Goal: Task Accomplishment & Management: Manage account settings

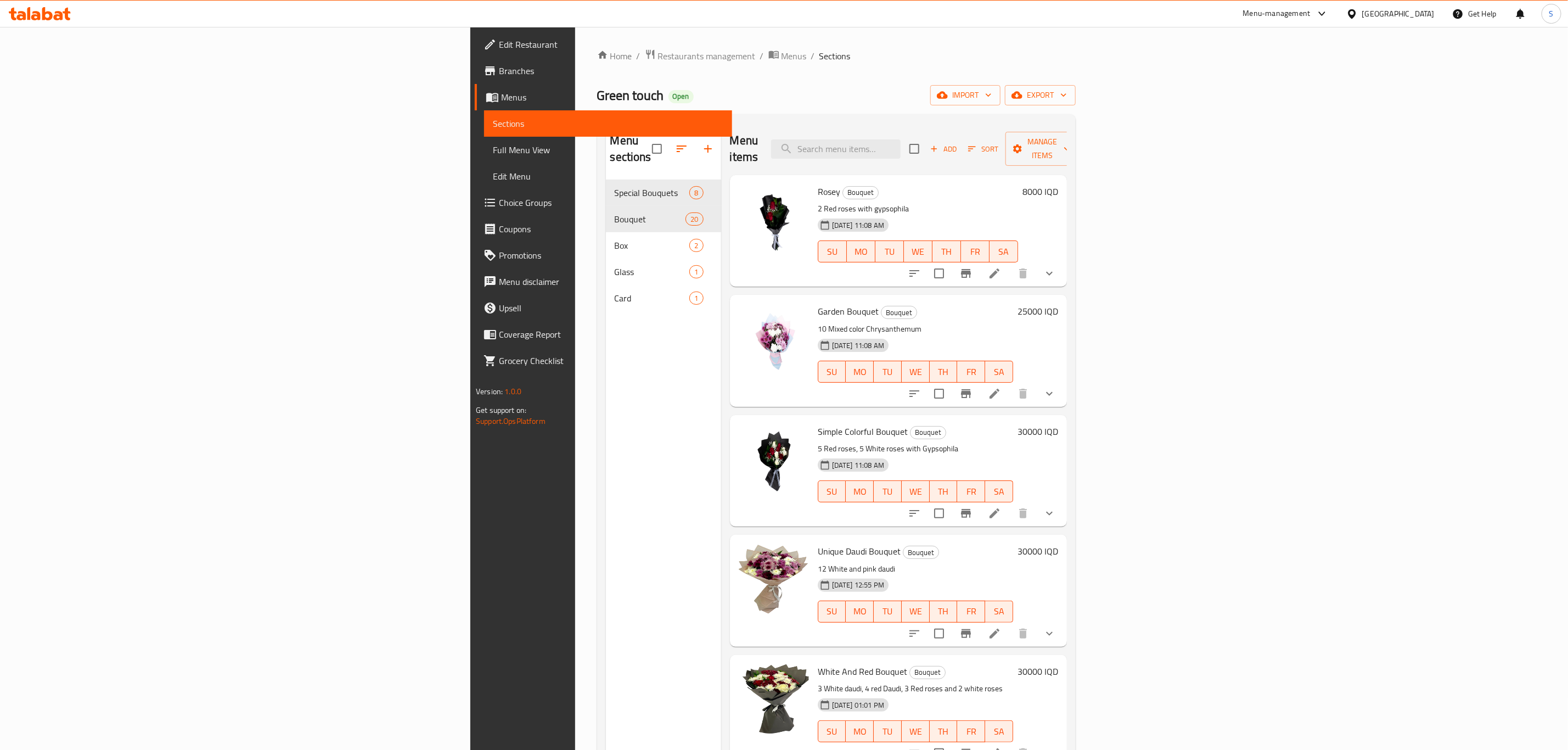
scroll to position [1165, 0]
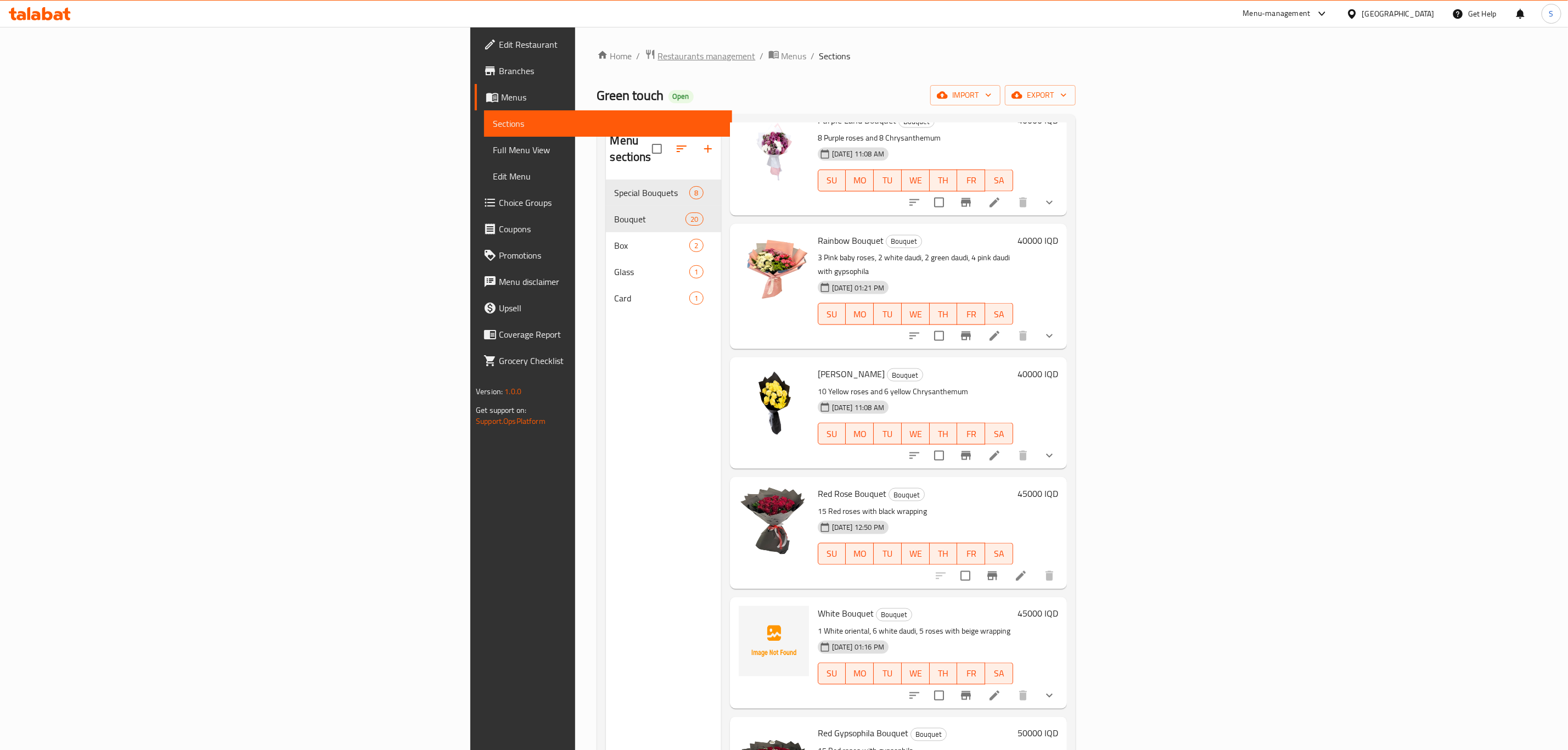
click at [658, 58] on span "Restaurants management" at bounding box center [706, 55] width 98 height 13
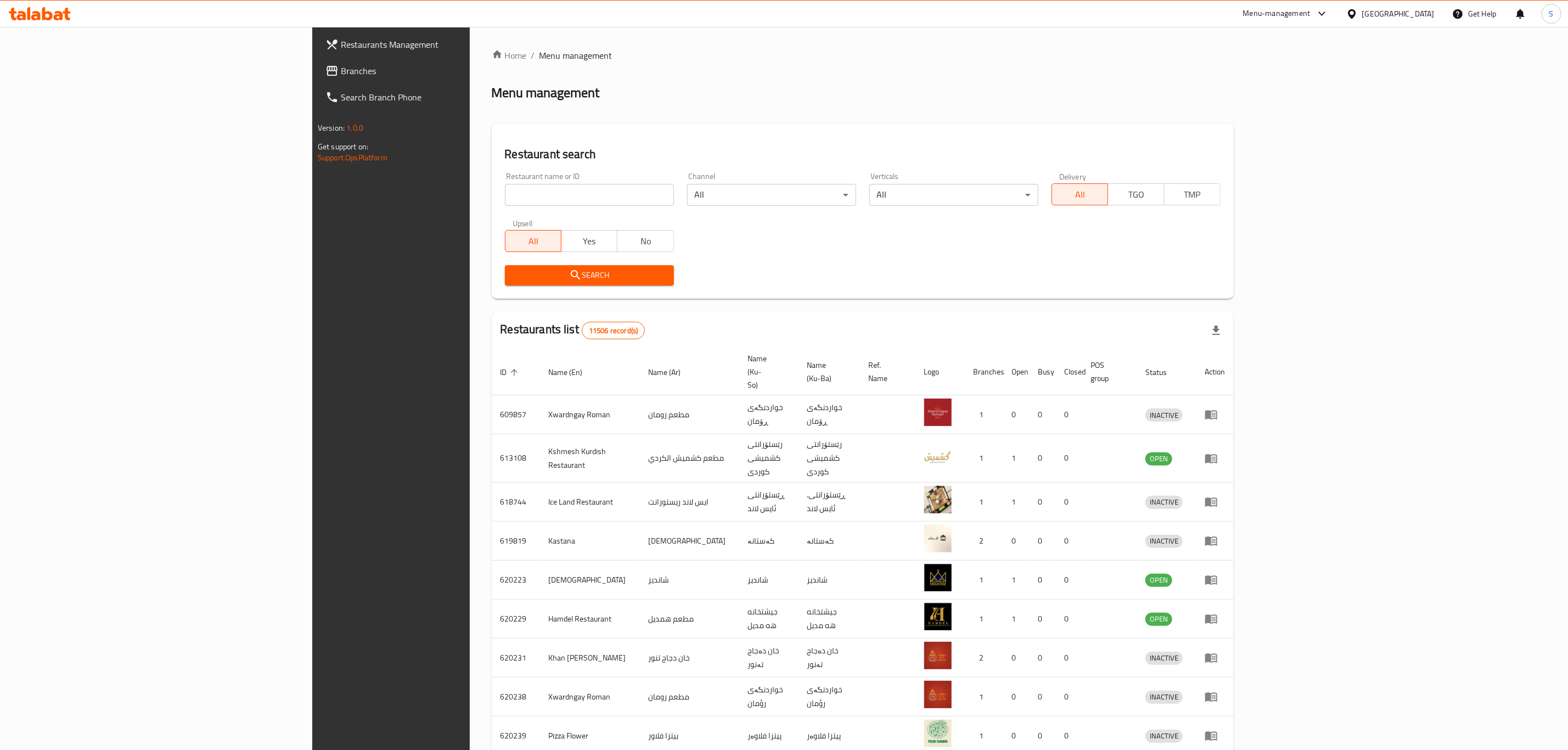
click at [505, 199] on input "search" at bounding box center [589, 195] width 169 height 22
type input "sarwaran"
click button "Search" at bounding box center [589, 275] width 169 height 20
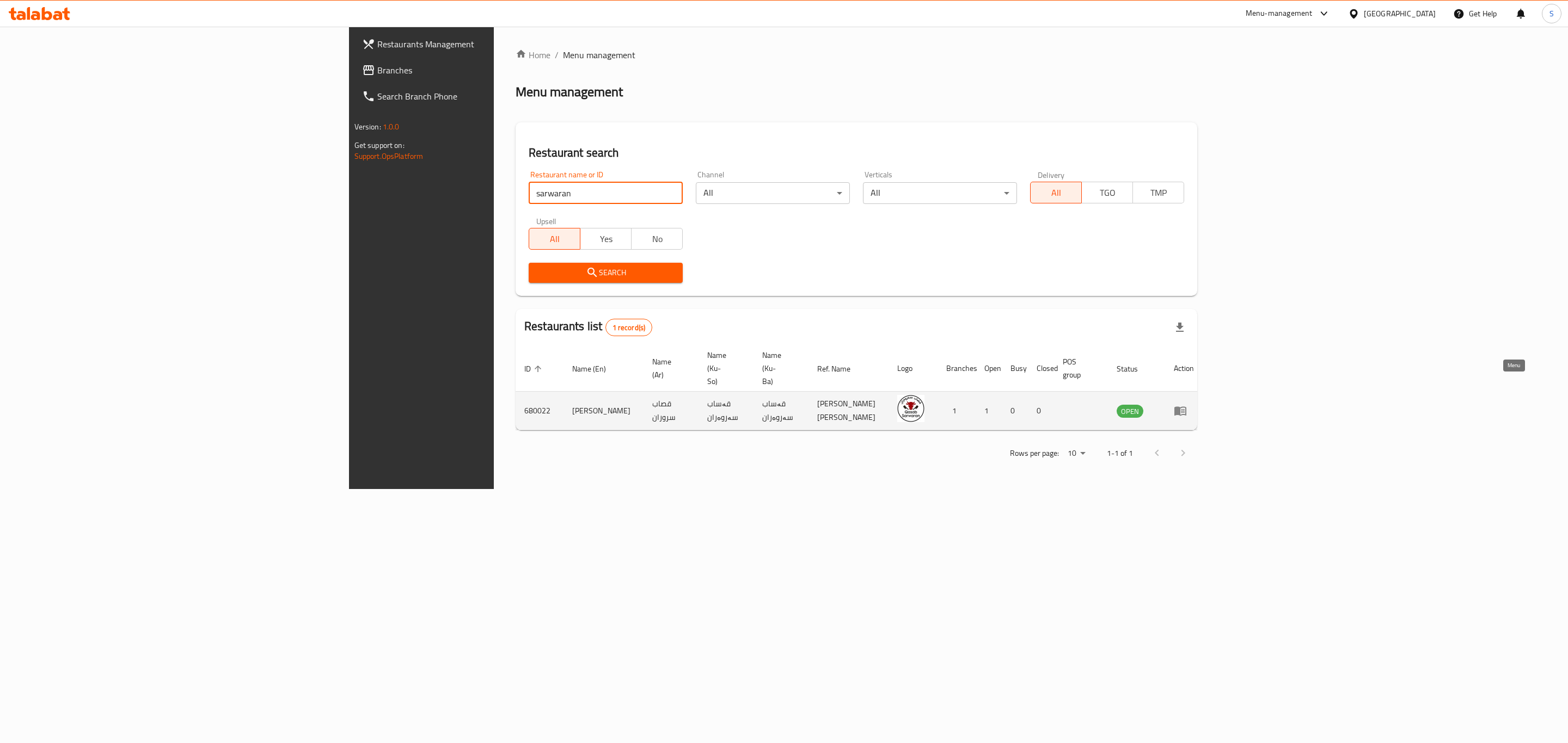
click at [1186, 407] on icon "enhanced table" at bounding box center [1180, 412] width 12 height 9
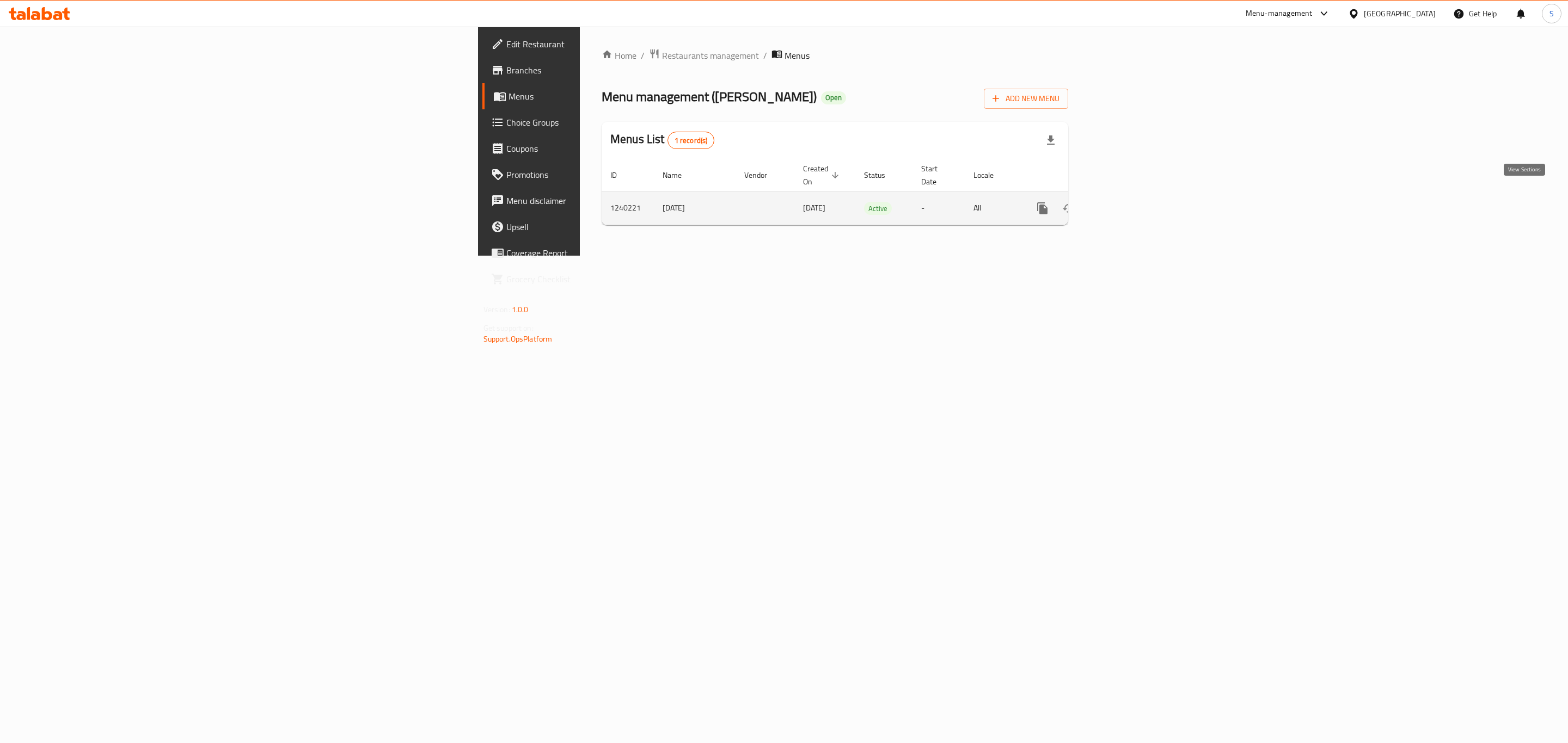
click at [1128, 202] on icon "enhanced table" at bounding box center [1121, 208] width 13 height 13
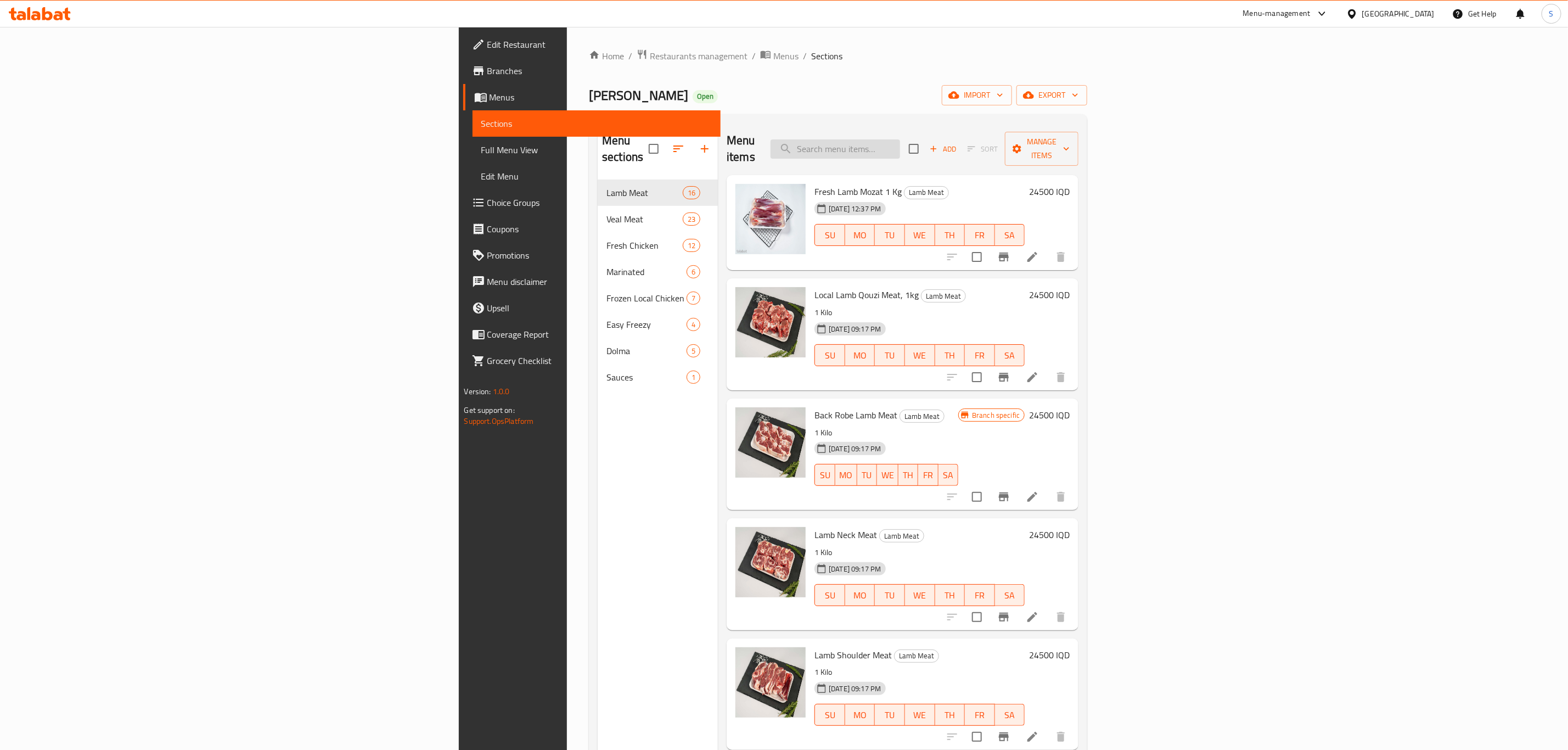
click at [900, 150] on input "search" at bounding box center [835, 149] width 130 height 19
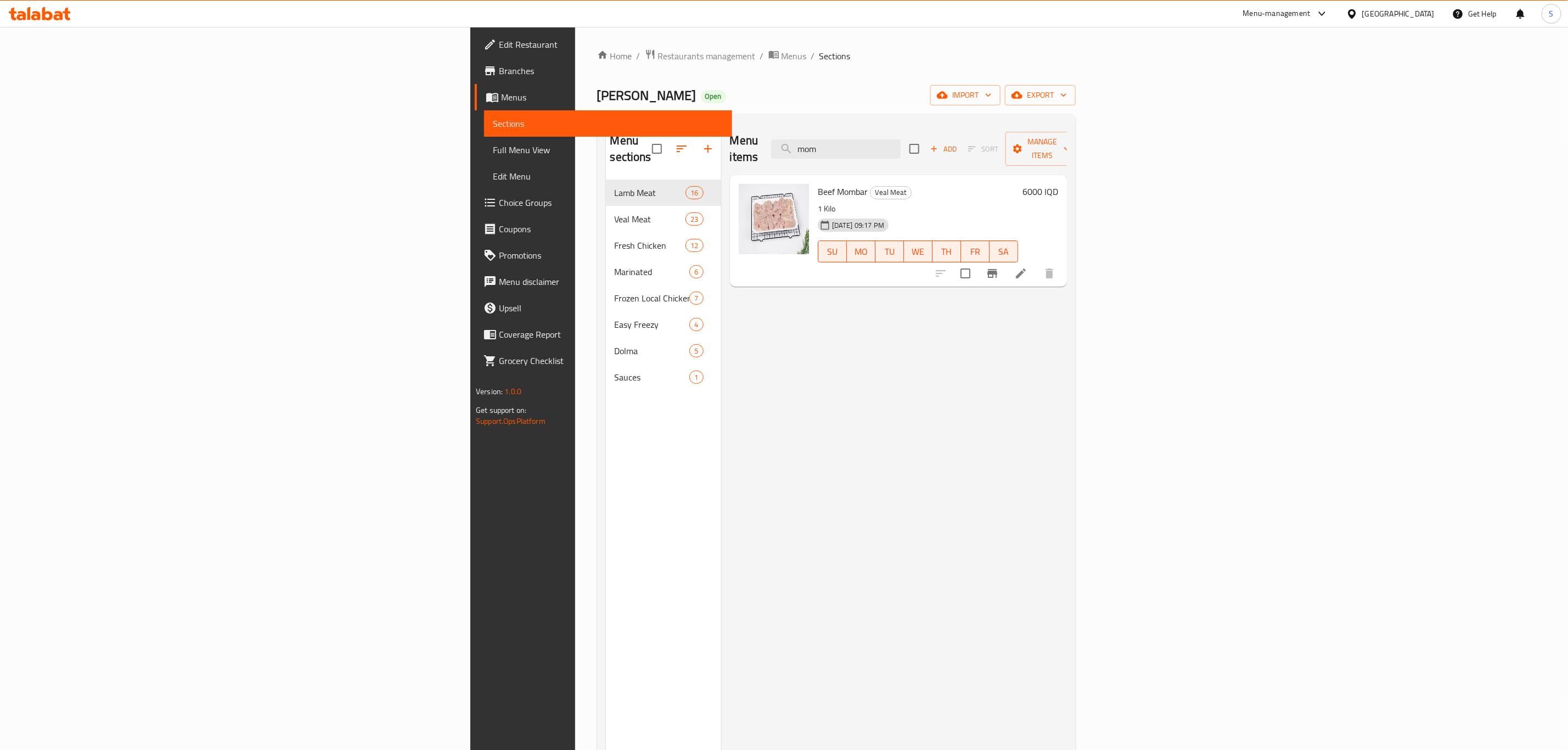
type input "mom"
click at [1026, 268] on icon at bounding box center [1021, 273] width 10 height 10
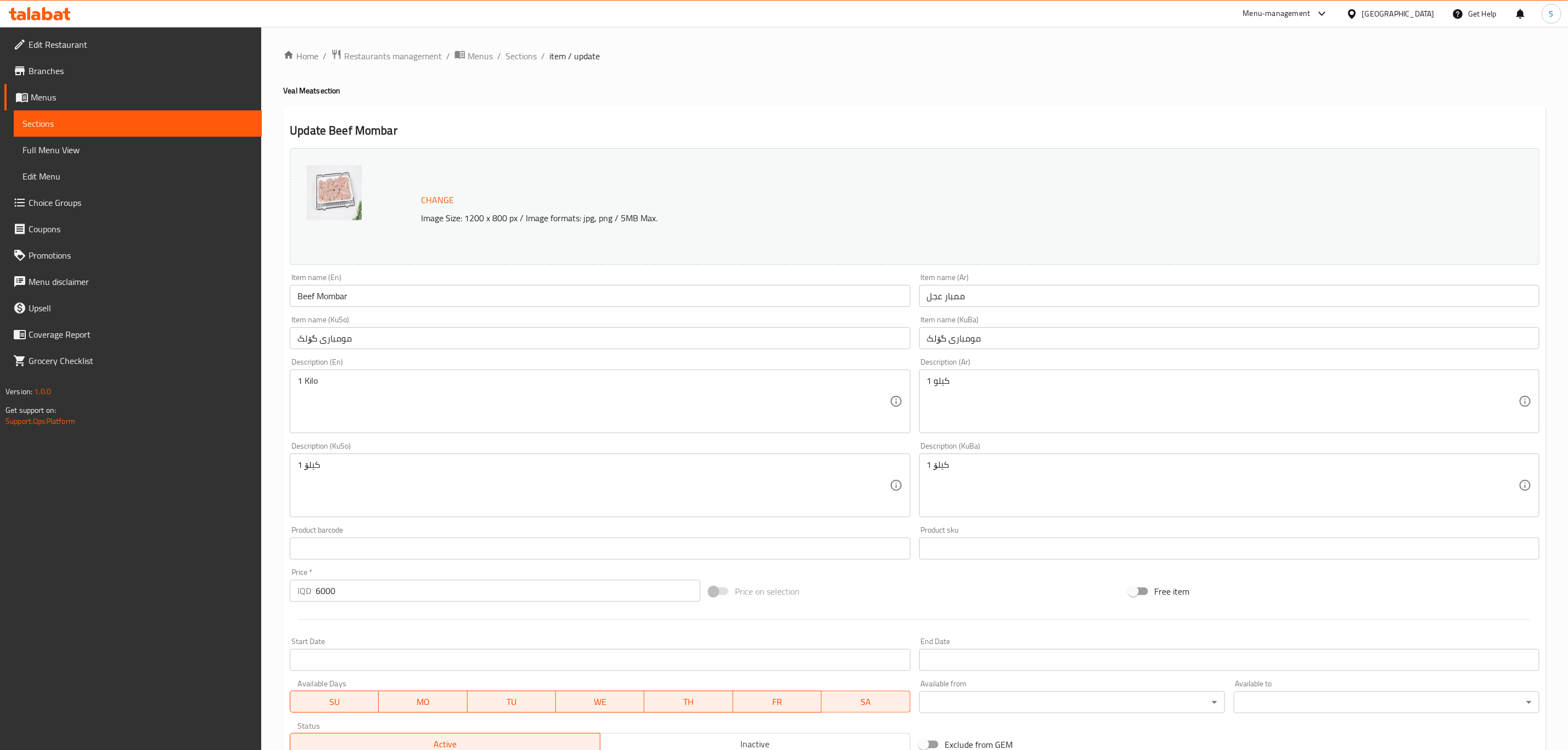
click at [306, 295] on input "Beef Mombar" at bounding box center [599, 296] width 620 height 22
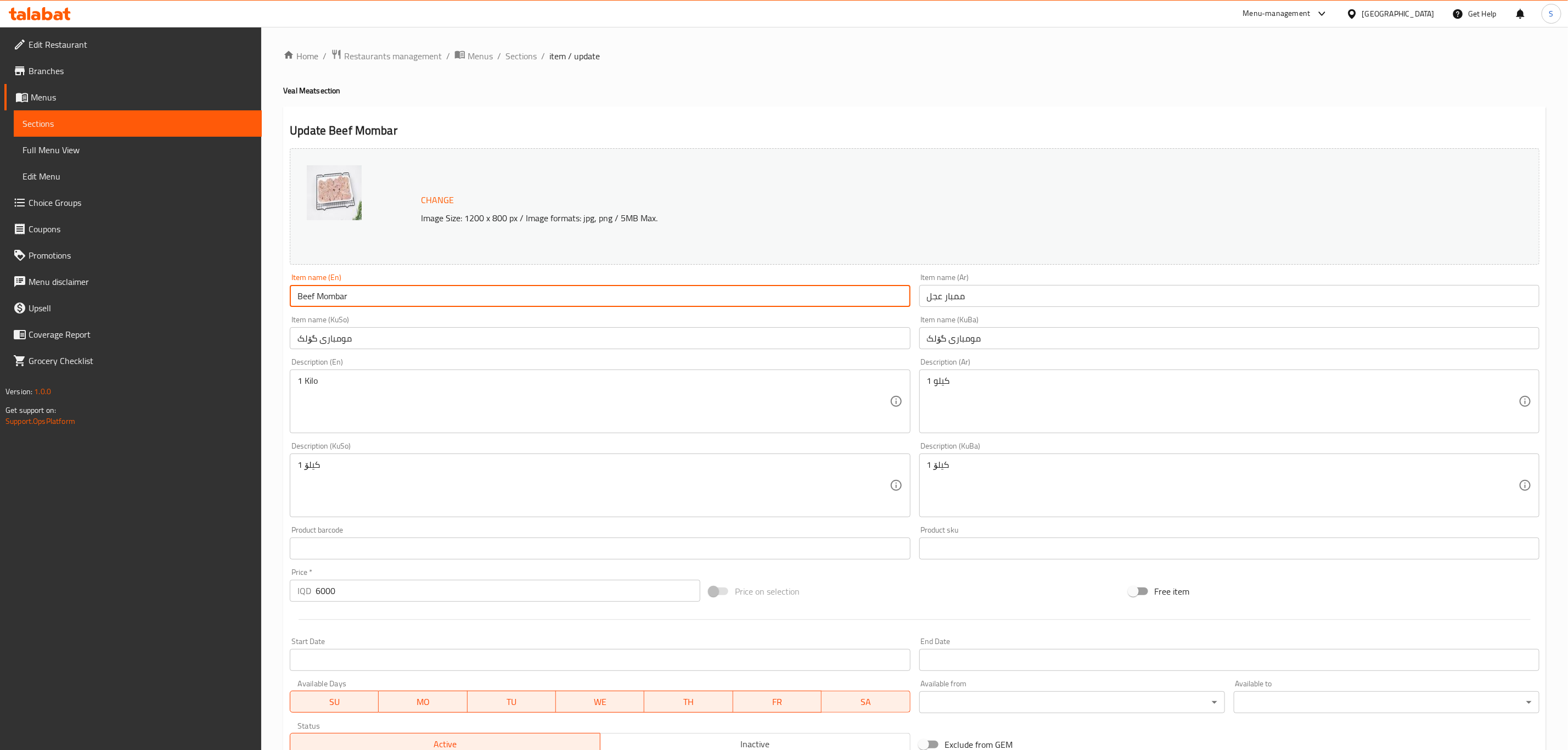
click at [306, 295] on input "Beef Mombar" at bounding box center [599, 296] width 620 height 22
type input "VealMombar"
